Goal: Entertainment & Leisure: Consume media (video, audio)

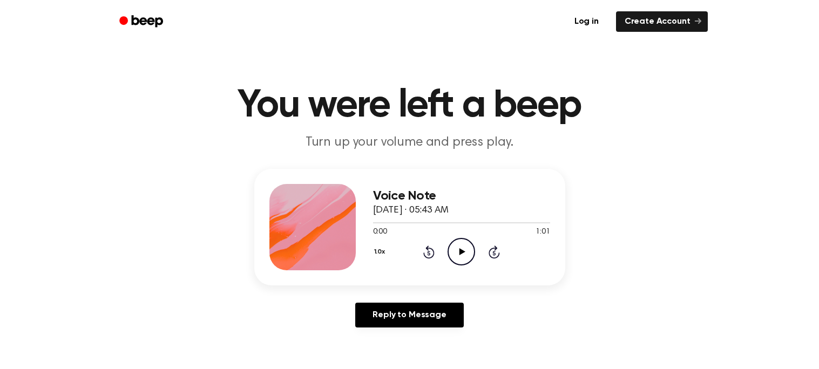
click at [464, 248] on icon "Play Audio" at bounding box center [461, 252] width 28 height 28
click at [464, 236] on div "0:00 1:12" at bounding box center [461, 232] width 177 height 11
click at [461, 241] on icon "Play Audio" at bounding box center [461, 252] width 28 height 28
click at [453, 248] on icon "Play Audio" at bounding box center [461, 252] width 28 height 28
click at [460, 251] on icon at bounding box center [462, 251] width 6 height 7
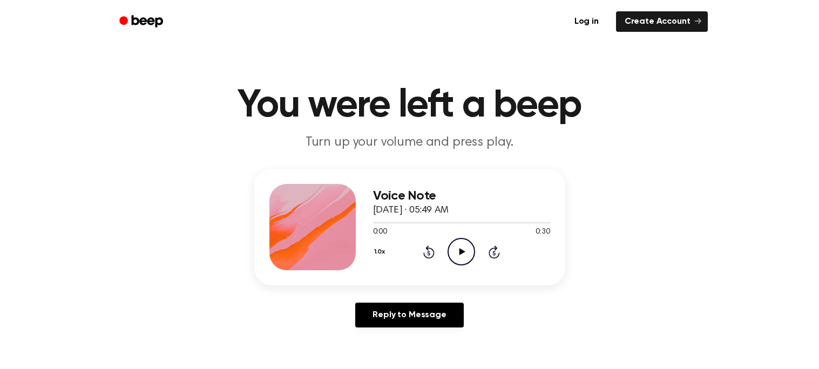
click at [458, 249] on icon "Play Audio" at bounding box center [461, 252] width 28 height 28
click at [464, 257] on icon "Play Audio" at bounding box center [461, 252] width 28 height 28
click at [461, 244] on icon "Play Audio" at bounding box center [461, 252] width 28 height 28
click at [463, 247] on icon "Play Audio" at bounding box center [461, 252] width 28 height 28
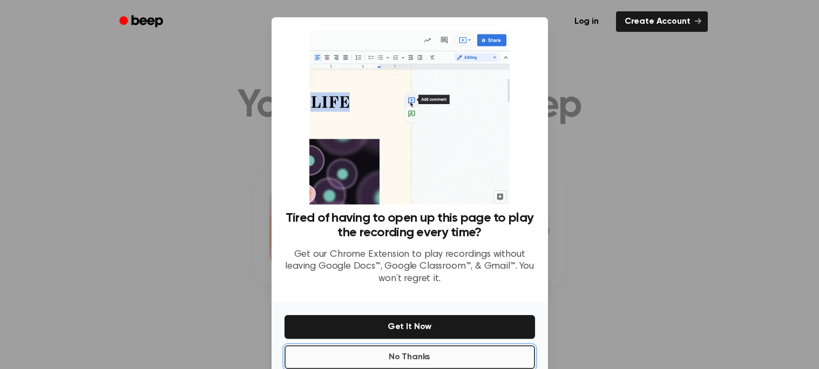
click at [382, 352] on button "No Thanks" at bounding box center [409, 357] width 250 height 24
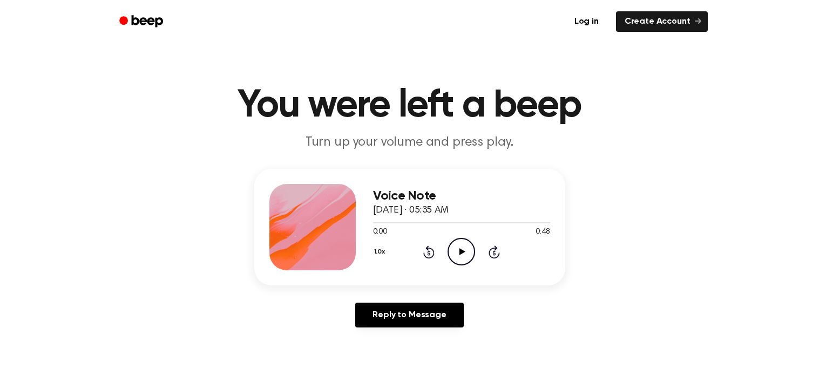
click at [452, 251] on icon "Play Audio" at bounding box center [461, 252] width 28 height 28
